Goal: Task Accomplishment & Management: Manage account settings

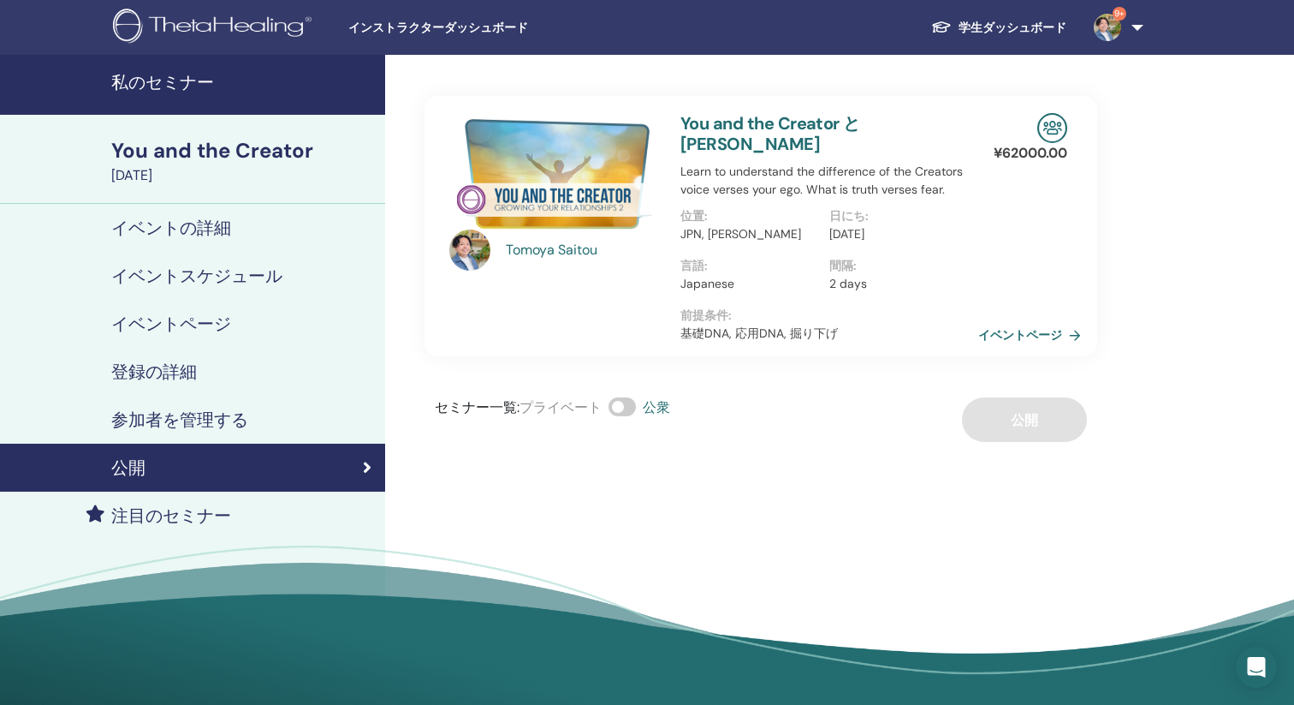
click at [200, 366] on div "登録の詳細" at bounding box center [193, 371] width 358 height 21
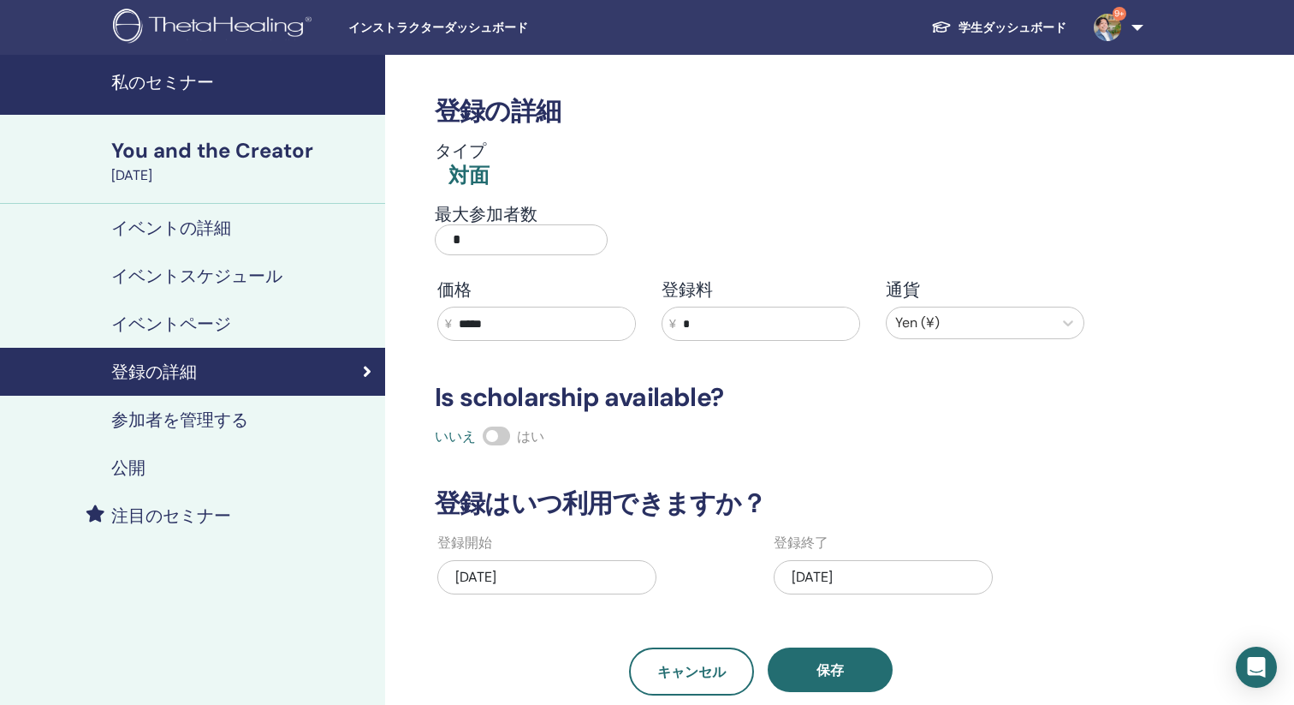
click at [235, 429] on h4 "参加者を管理する" at bounding box center [179, 419] width 137 height 21
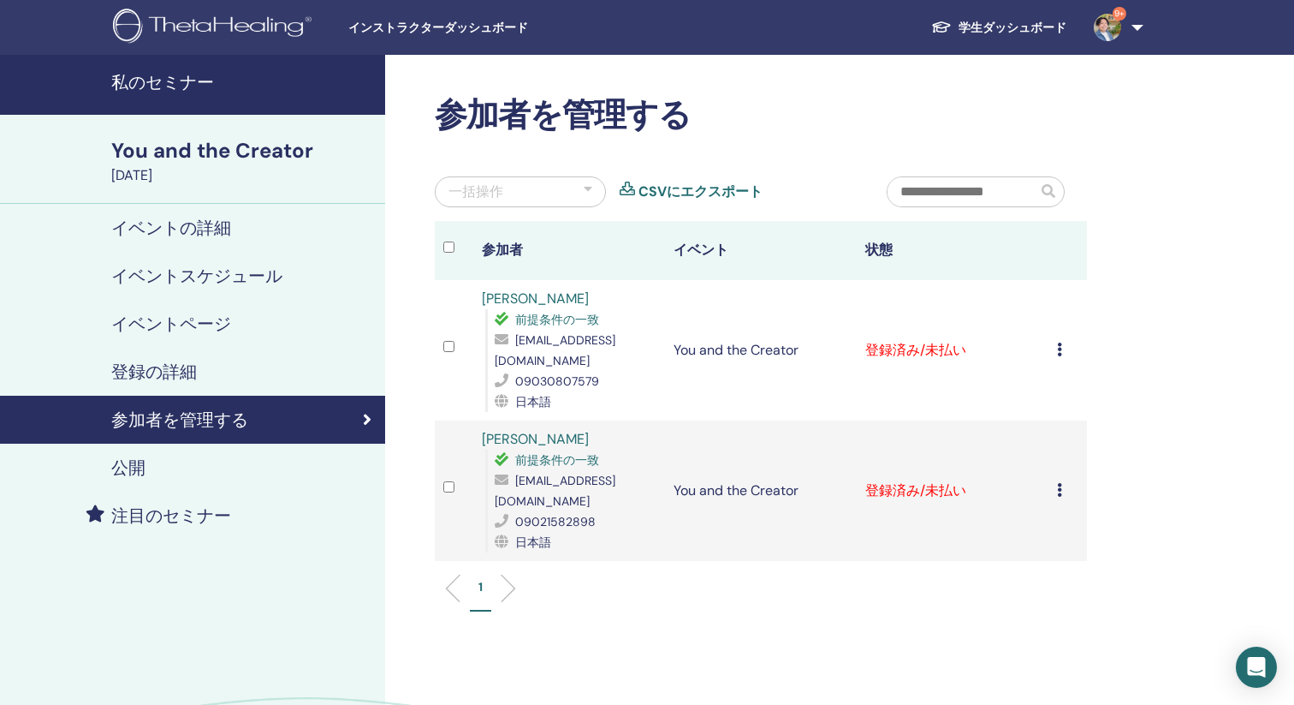
click at [1061, 354] on icon at bounding box center [1059, 349] width 5 height 14
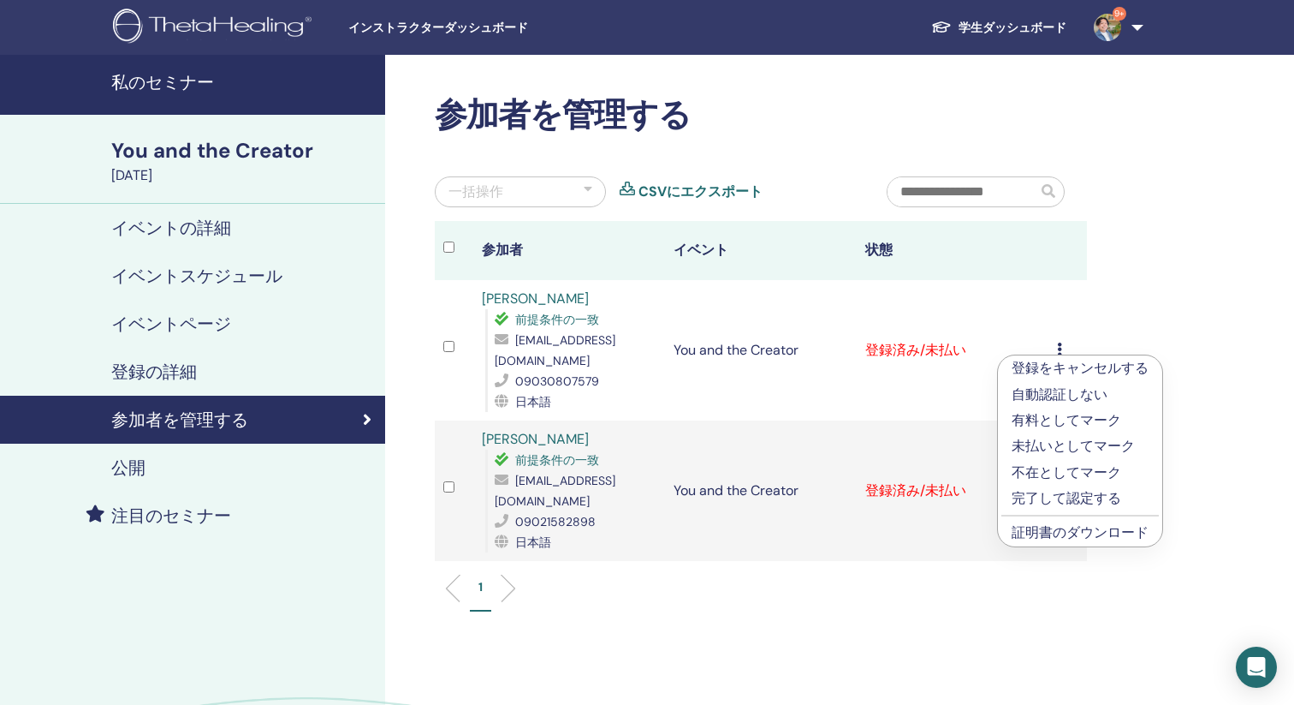
click at [1073, 537] on link "証明書のダウンロード" at bounding box center [1080, 532] width 137 height 18
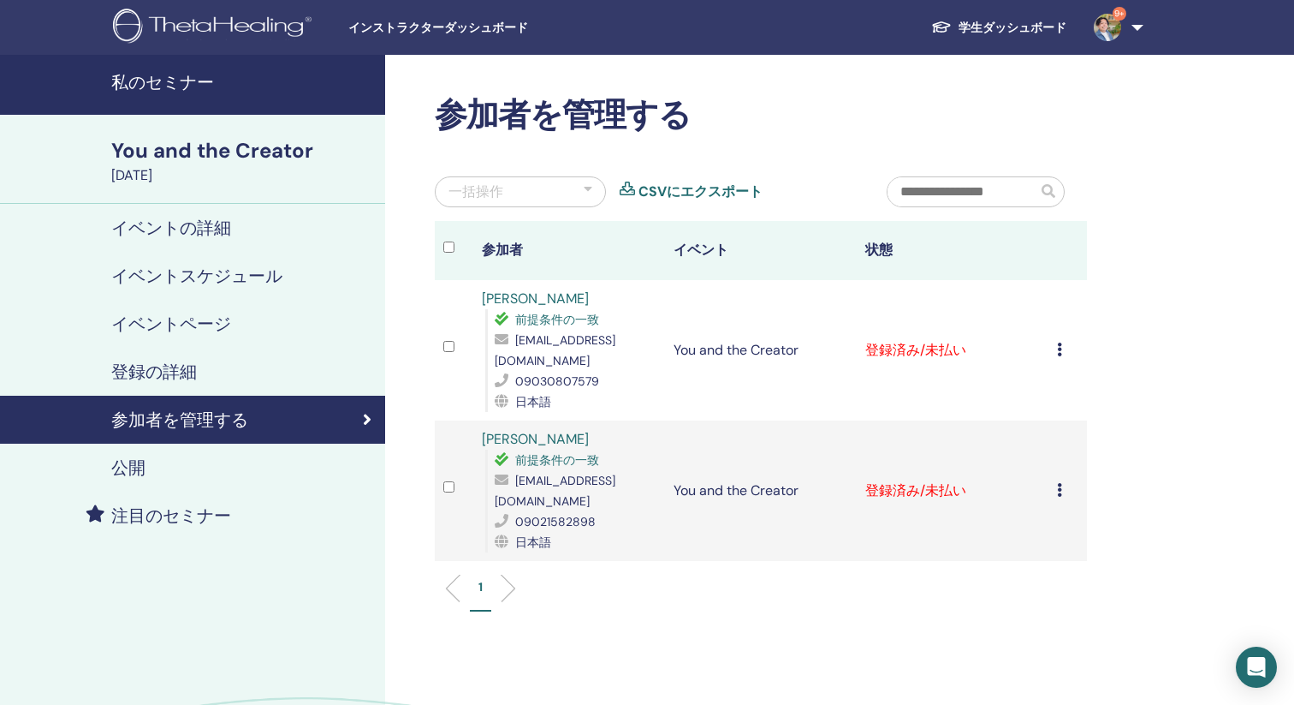
click at [1061, 483] on icon at bounding box center [1059, 490] width 5 height 14
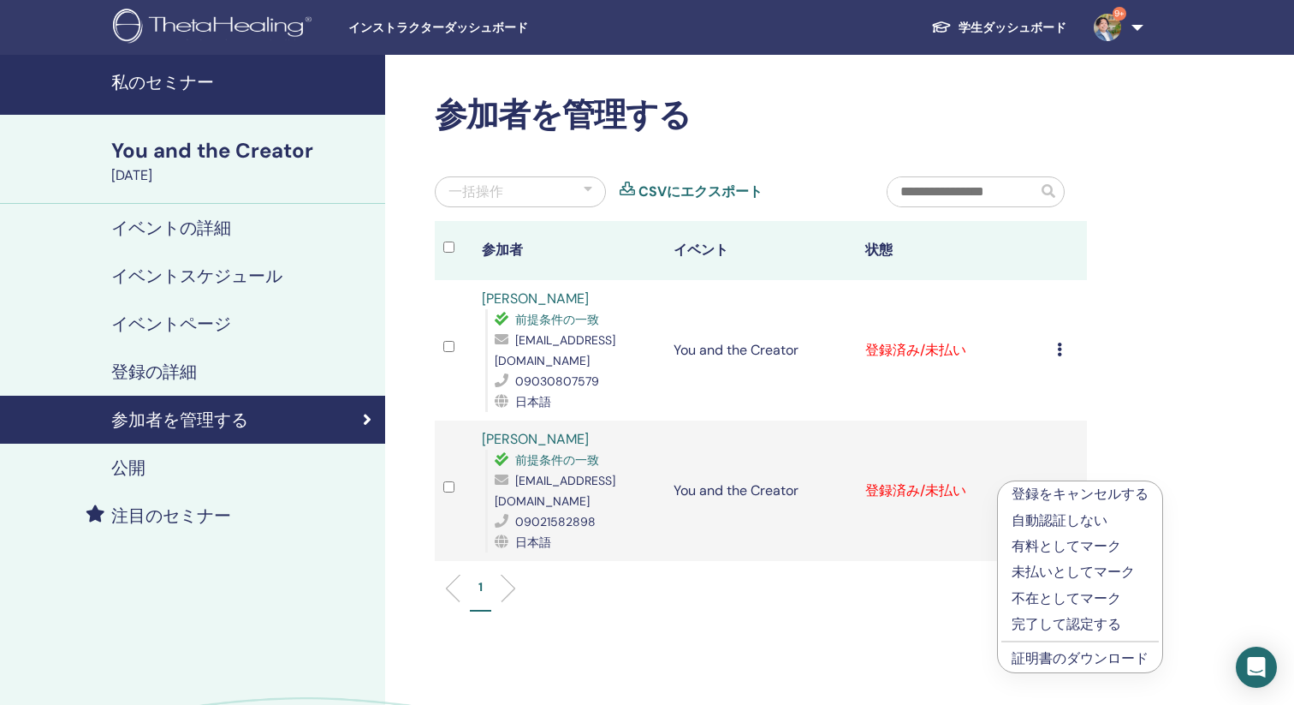
click at [1073, 663] on link "証明書のダウンロード" at bounding box center [1080, 658] width 137 height 18
